Goal: Task Accomplishment & Management: Complete application form

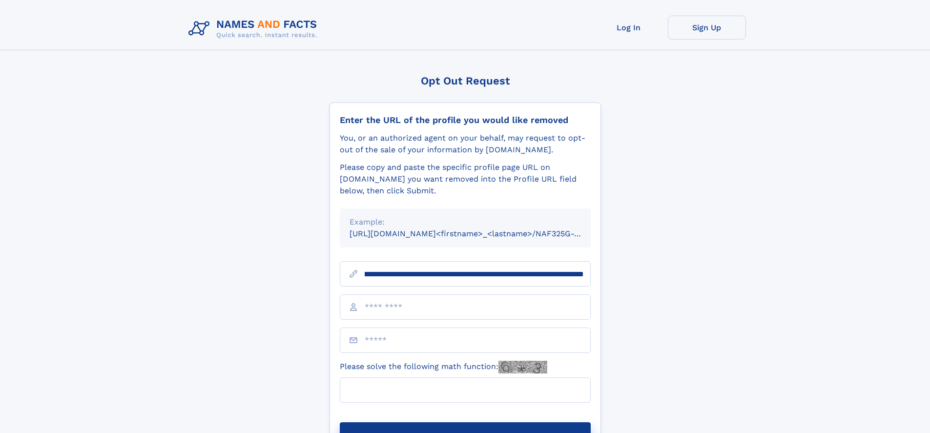
scroll to position [0, 106]
type input "**********"
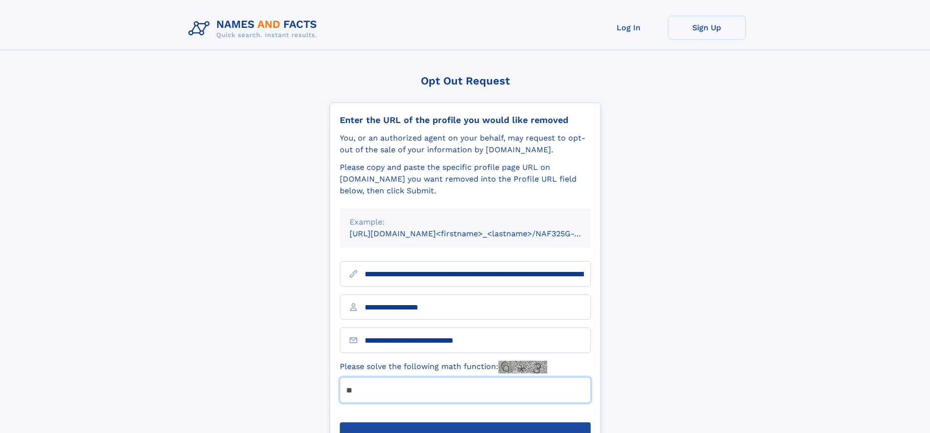
type input "**"
click at [465, 422] on button "Submit Opt Out Request" at bounding box center [465, 437] width 251 height 31
